Goal: Transaction & Acquisition: Purchase product/service

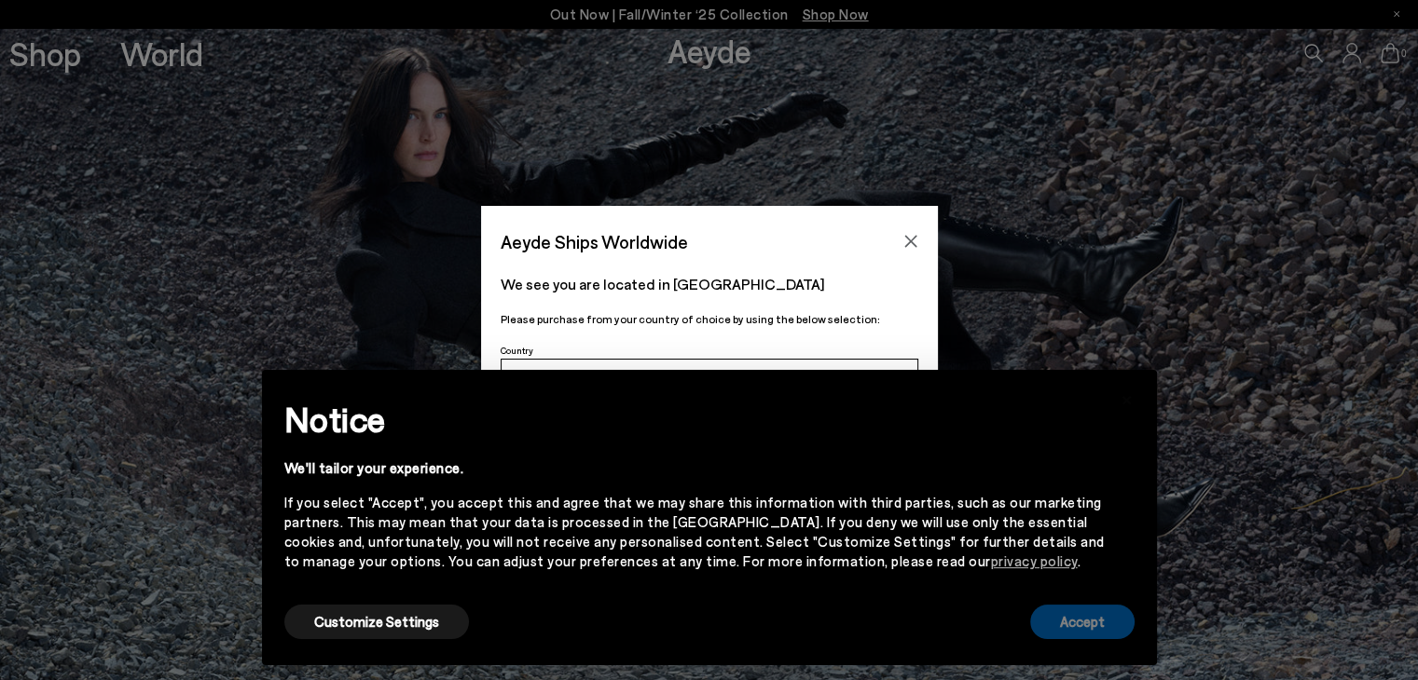
click at [1075, 627] on button "Accept" at bounding box center [1082, 622] width 104 height 34
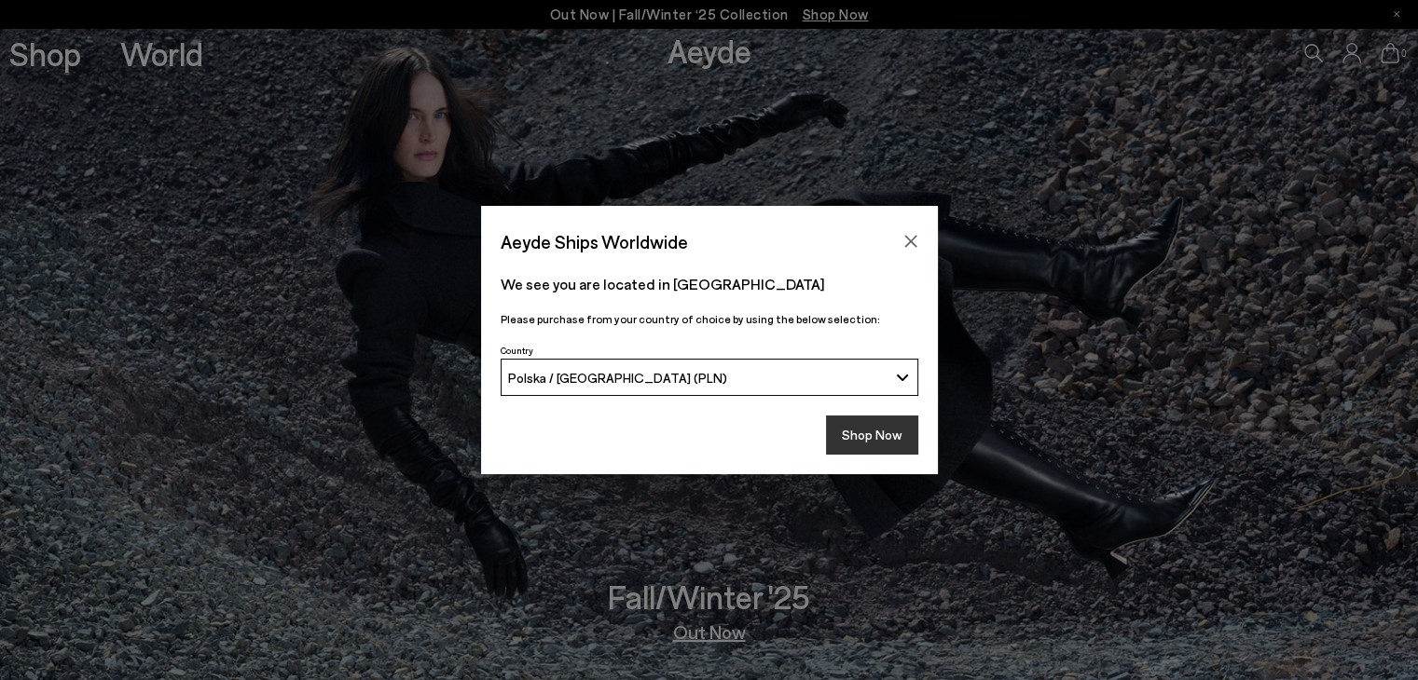
click at [866, 437] on button "Shop Now" at bounding box center [872, 435] width 92 height 39
click at [886, 449] on button "Shop Now" at bounding box center [872, 435] width 92 height 39
click at [888, 439] on button "Shop Now" at bounding box center [872, 435] width 92 height 39
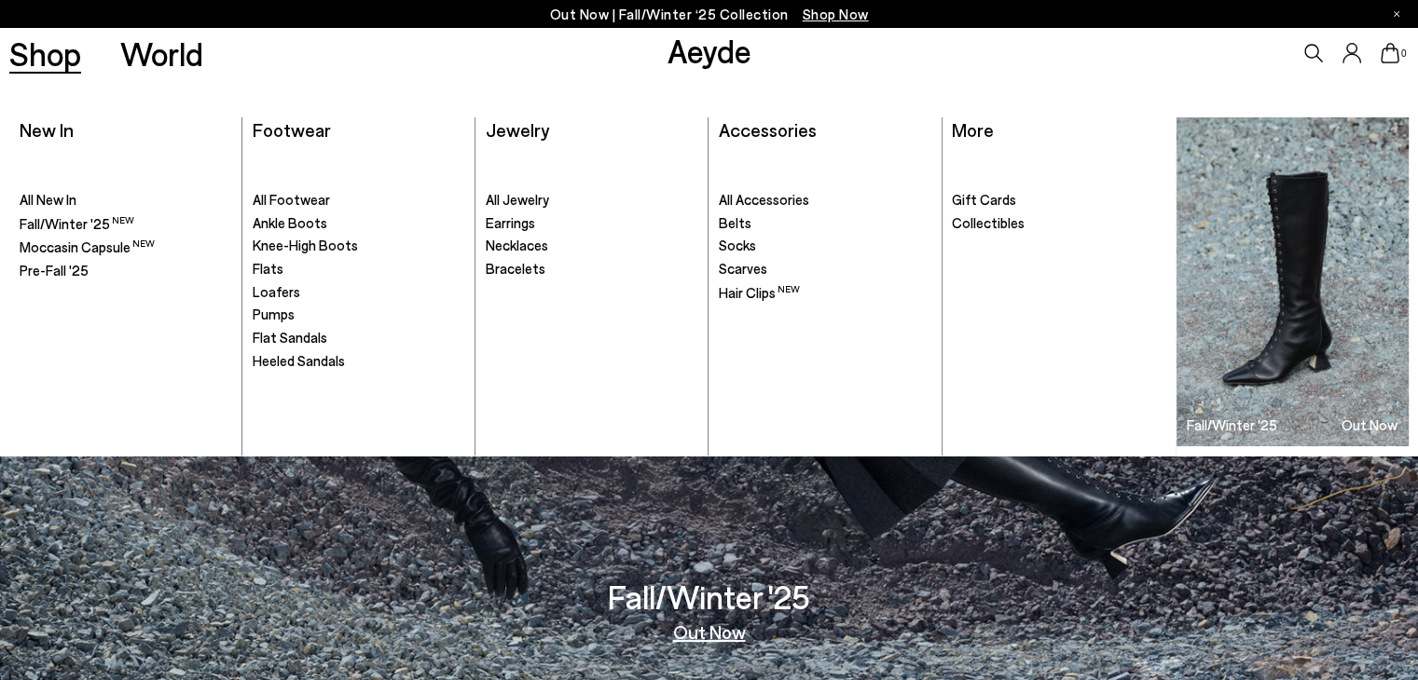
click at [71, 70] on link "Shop" at bounding box center [45, 53] width 72 height 33
click at [503, 206] on span "All Jewelry" at bounding box center [517, 199] width 63 height 17
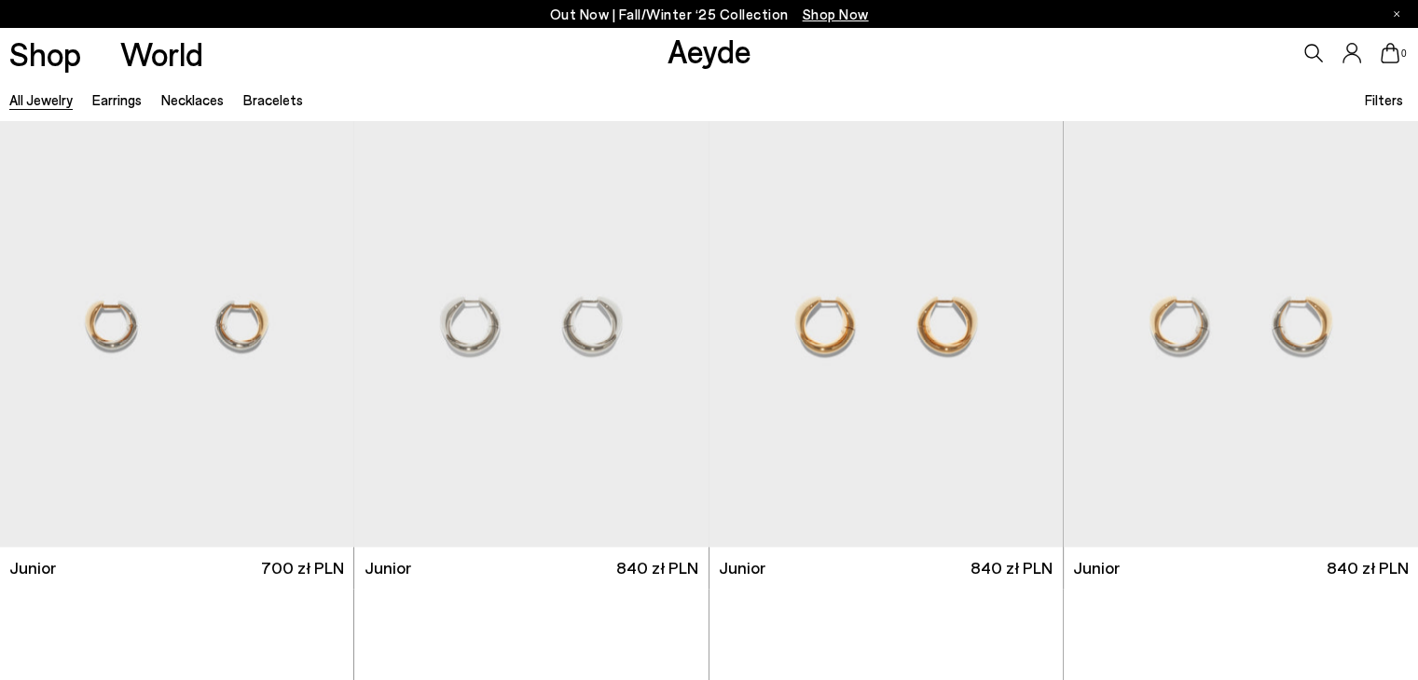
scroll to position [2411, 0]
